Goal: Information Seeking & Learning: Learn about a topic

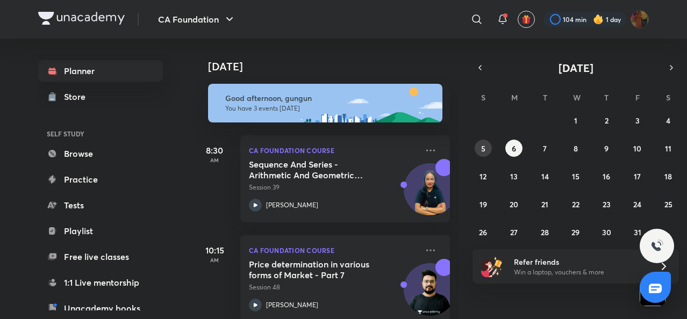
click at [479, 153] on button "5" at bounding box center [483, 148] width 17 height 17
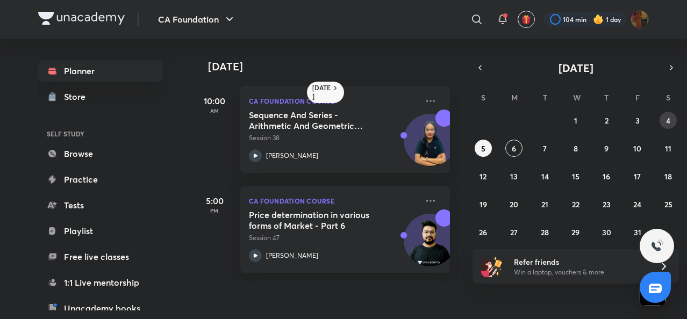
click at [661, 121] on button "4" at bounding box center [667, 120] width 17 height 17
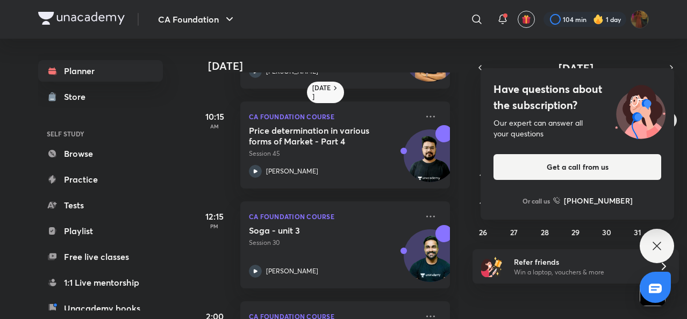
scroll to position [82, 0]
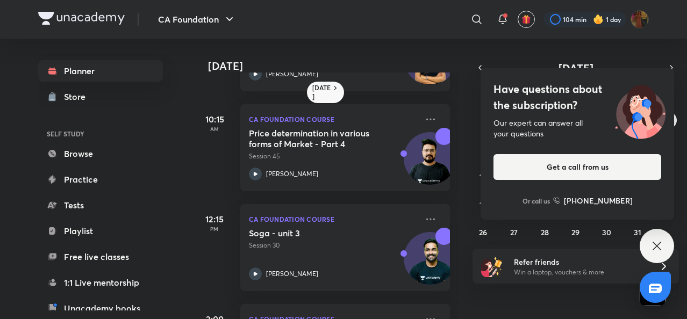
click at [664, 238] on div "Have questions about the subscription? Our expert can answer all your questions…" at bounding box center [657, 246] width 34 height 34
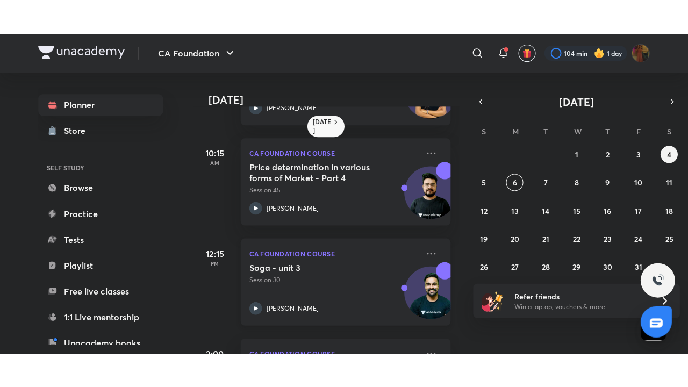
scroll to position [270, 0]
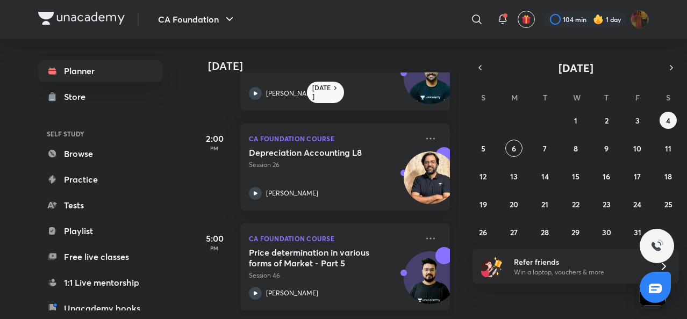
click at [255, 287] on icon at bounding box center [255, 293] width 13 height 13
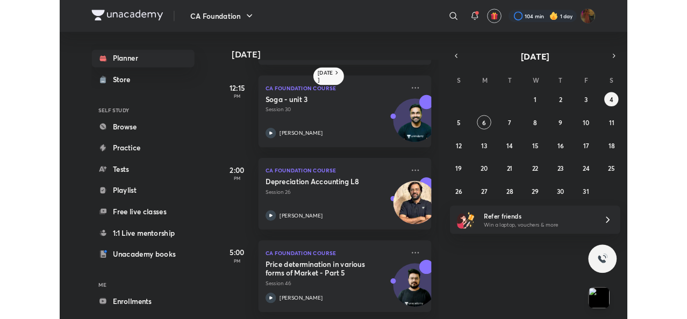
scroll to position [203, 0]
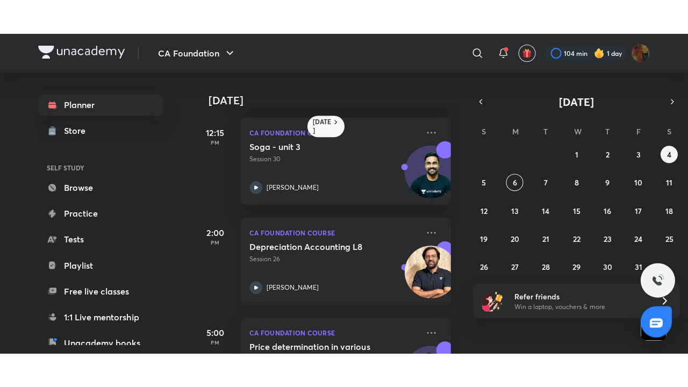
scroll to position [270, 0]
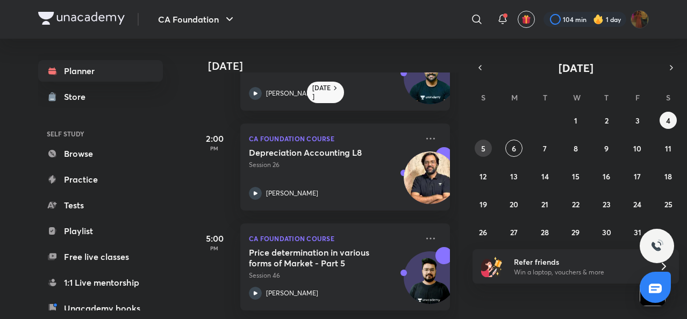
click at [482, 150] on abbr "5" at bounding box center [483, 148] width 4 height 10
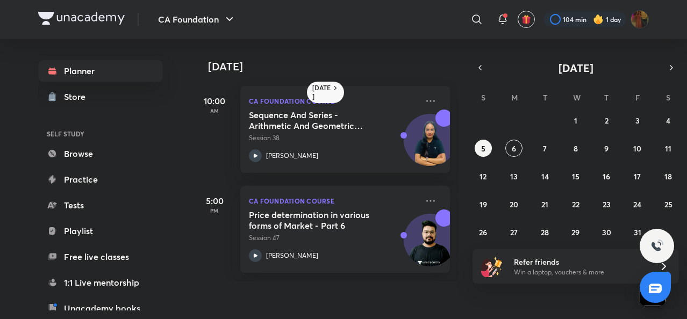
click at [658, 120] on div "28 29 30 1 2 3 4 5 6 7 8 9 10 11 12 13 14 15 16 17 18 19 20 21 22 23 24 25 26 2…" at bounding box center [575, 176] width 206 height 129
click at [666, 117] on abbr "4" at bounding box center [668, 121] width 4 height 10
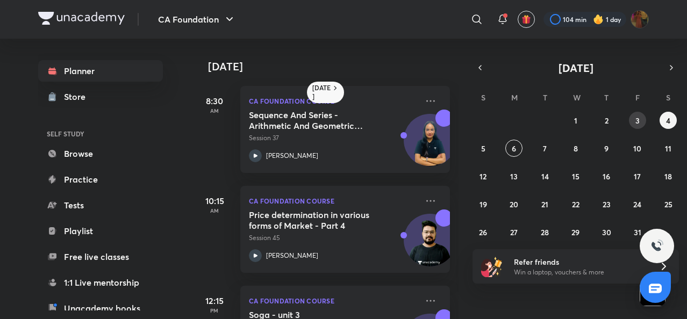
click at [633, 123] on button "3" at bounding box center [637, 120] width 17 height 17
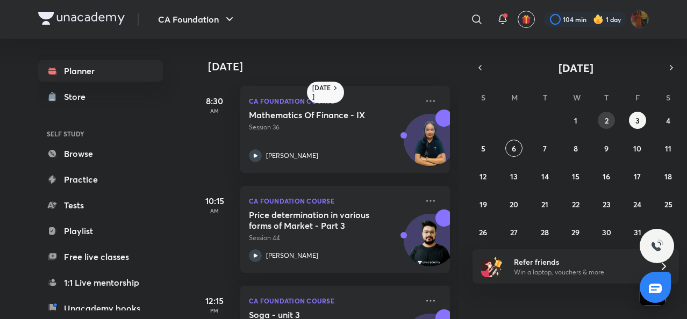
click at [604, 122] on button "2" at bounding box center [606, 120] width 17 height 17
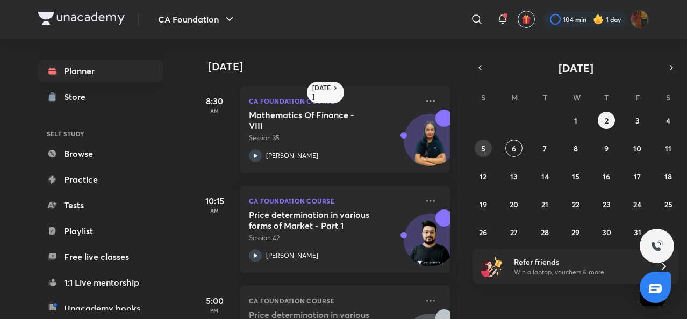
click at [489, 146] on button "5" at bounding box center [483, 148] width 17 height 17
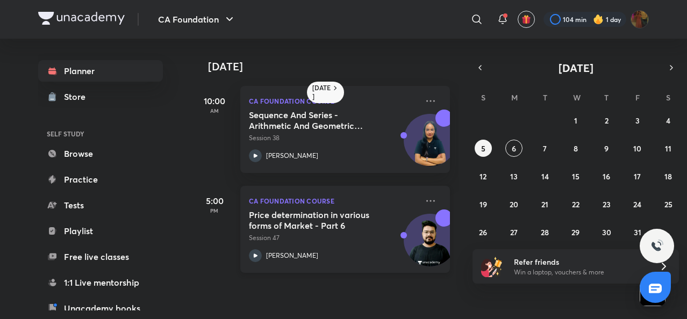
click at [255, 253] on icon at bounding box center [255, 255] width 13 height 13
